Goal: Task Accomplishment & Management: Use online tool/utility

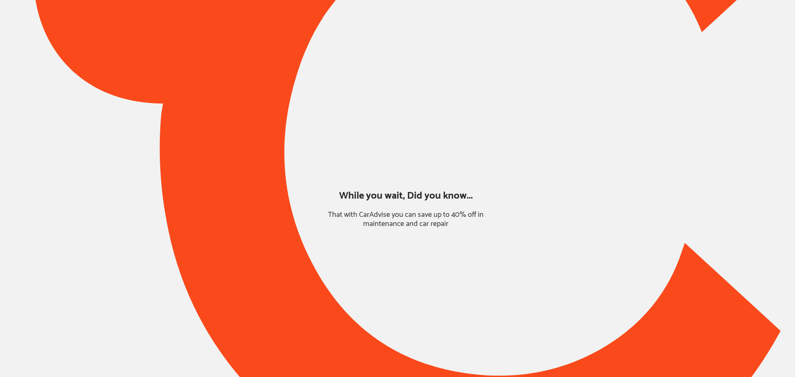
type input "*****"
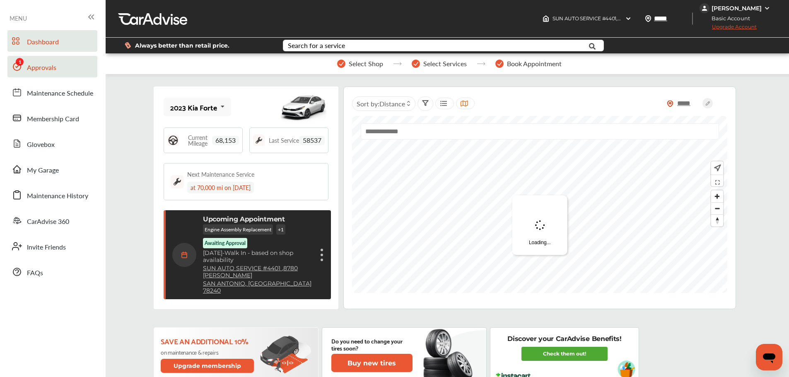
click at [41, 68] on span "Approvals" at bounding box center [41, 68] width 29 height 11
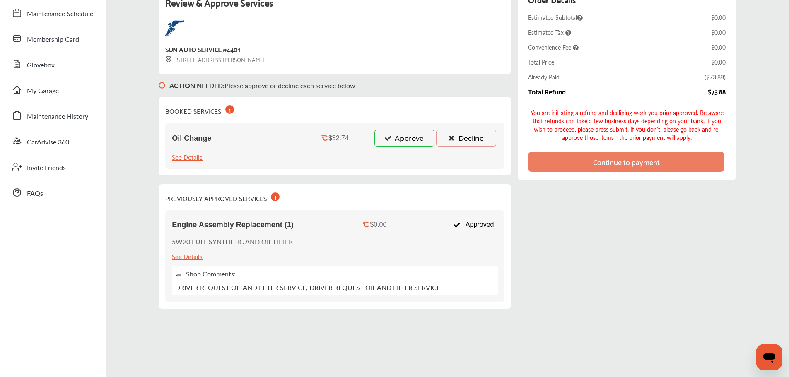
scroll to position [32, 0]
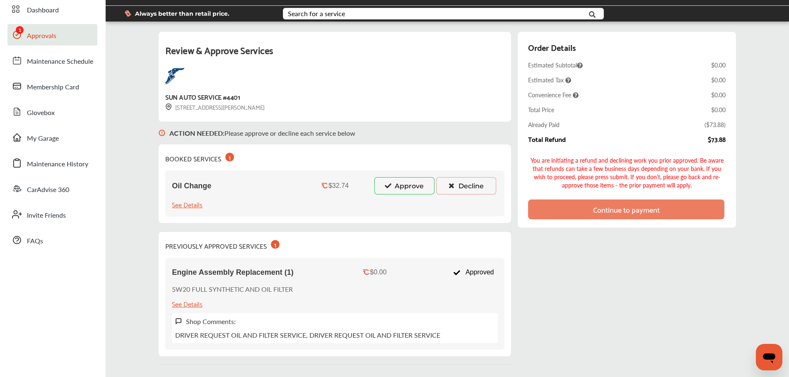
click at [410, 188] on button "Approve" at bounding box center [404, 185] width 60 height 17
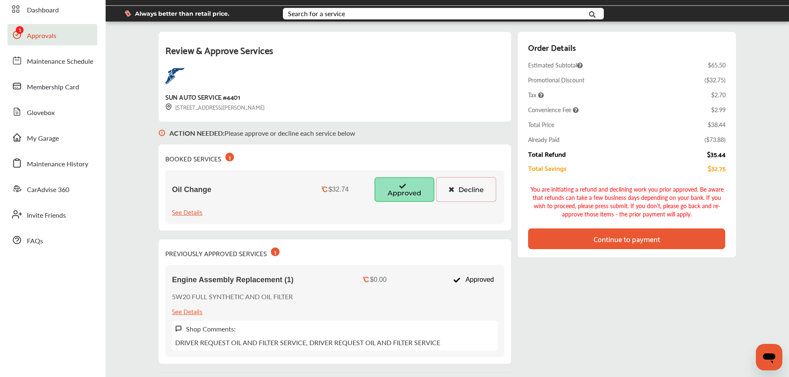
click at [659, 240] on div "Continue to payment" at bounding box center [626, 239] width 67 height 8
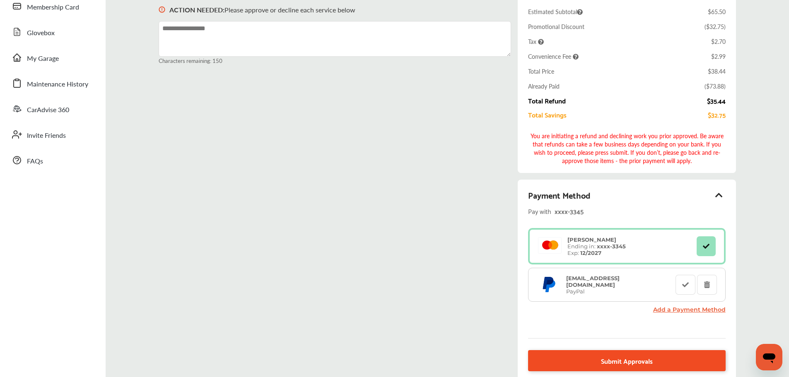
scroll to position [156, 0]
